Goal: Task Accomplishment & Management: Use online tool/utility

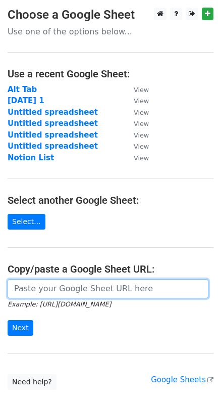
click at [54, 291] on input "url" at bounding box center [108, 288] width 201 height 19
click at [67, 292] on input "url" at bounding box center [108, 288] width 201 height 19
paste input "[URL][DOMAIN_NAME]"
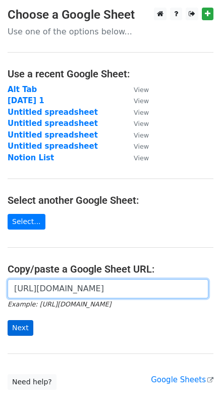
type input "[URL][DOMAIN_NAME]"
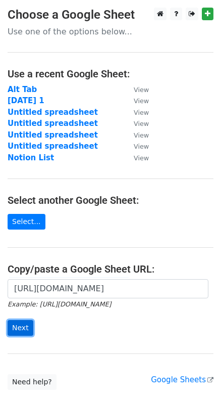
click at [12, 327] on input "Next" at bounding box center [21, 328] width 26 height 16
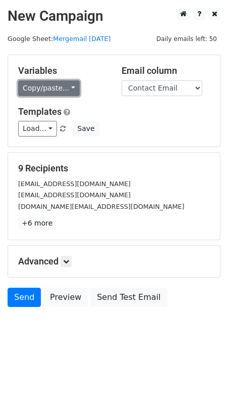
click at [50, 89] on link "Copy/paste..." at bounding box center [49, 88] width 62 height 16
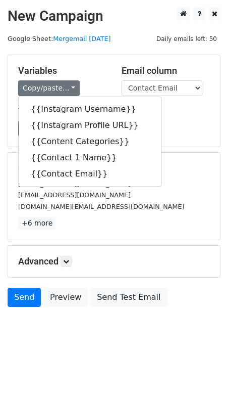
click at [99, 361] on html "New Campaign Daily emails left: 50 Google Sheet: Mergemail Labor Day Variables …" at bounding box center [114, 200] width 228 height 400
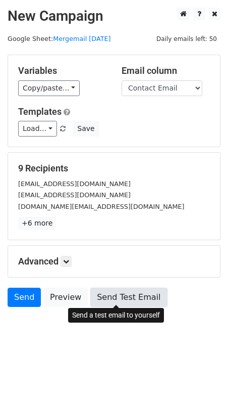
click at [113, 293] on link "Send Test Email" at bounding box center [128, 296] width 77 height 19
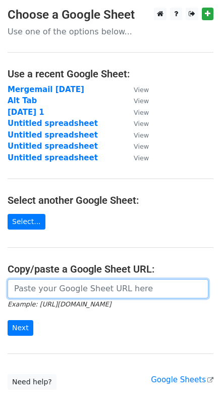
click at [45, 286] on input "url" at bounding box center [108, 288] width 201 height 19
paste input "[URL][DOMAIN_NAME]"
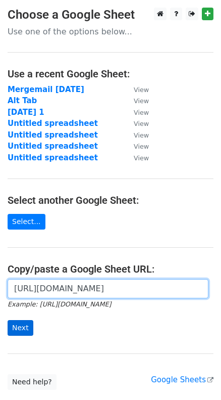
type input "[URL][DOMAIN_NAME]"
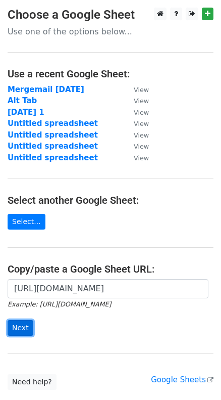
click at [15, 326] on input "Next" at bounding box center [21, 328] width 26 height 16
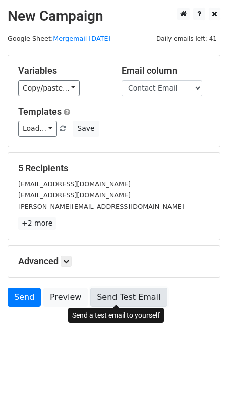
click at [107, 290] on link "Send Test Email" at bounding box center [128, 296] width 77 height 19
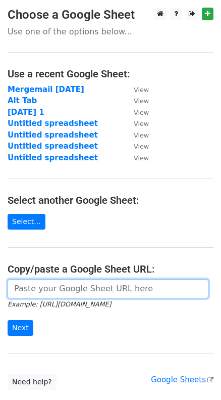
click at [80, 288] on input "url" at bounding box center [108, 288] width 201 height 19
click at [68, 293] on input "url" at bounding box center [108, 288] width 201 height 19
paste input "https://docs.google.com/spreadsheets/d/1-3PdKJten7AAi0daw-JuvrKicJvfqrrsLa1o1V7…"
type input "https://docs.google.com/spreadsheets/d/1-3PdKJten7AAi0daw-JuvrKicJvfqrrsLa1o1V7…"
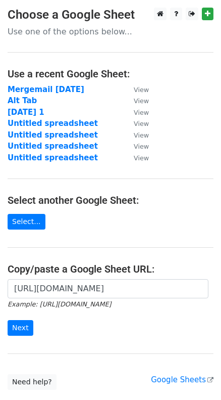
click at [26, 334] on div "https://docs.google.com/spreadsheets/d/1-3PdKJten7AAi0daw-JuvrKicJvfqrrsLa1o1V7…" at bounding box center [110, 312] width 221 height 67
click at [21, 330] on input "Next" at bounding box center [21, 328] width 26 height 16
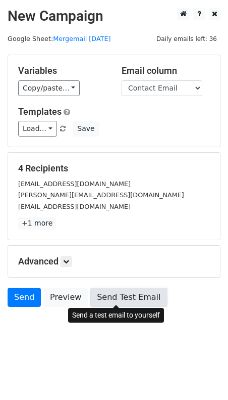
click at [125, 296] on link "Send Test Email" at bounding box center [128, 296] width 77 height 19
